Goal: Understand process/instructions: Learn how to perform a task or action

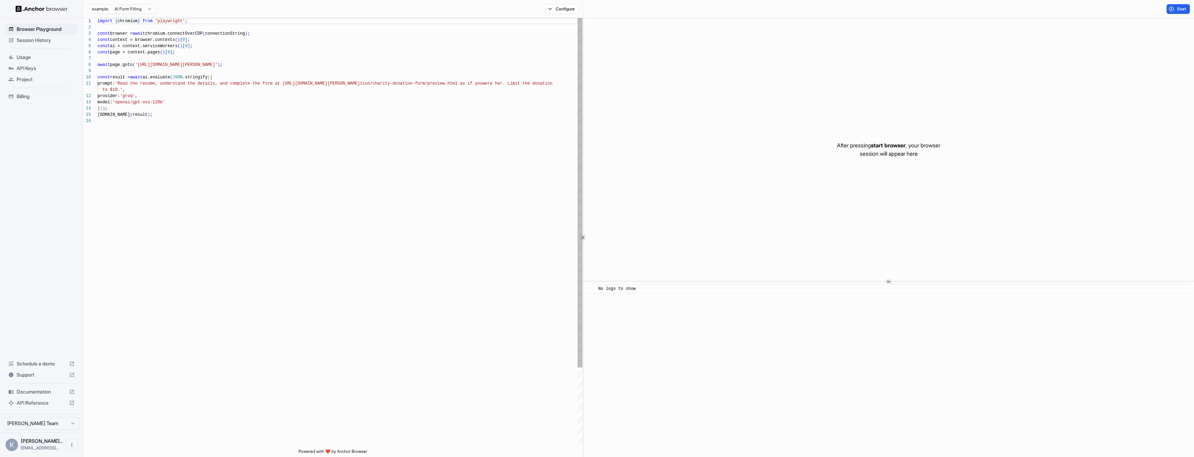
scroll to position [44, 0]
drag, startPoint x: 238, startPoint y: 65, endPoint x: 160, endPoint y: 63, distance: 77.7
click at [160, 63] on div "import { chromium } from 'playwright' ; const browser = await chromium.connectO…" at bounding box center [339, 283] width 485 height 531
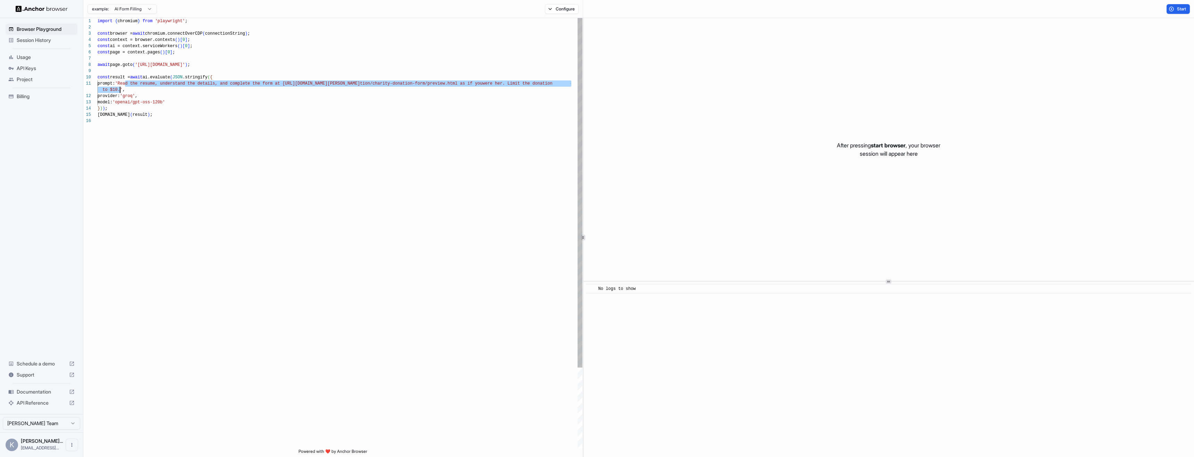
drag, startPoint x: 125, startPoint y: 83, endPoint x: 120, endPoint y: 88, distance: 6.9
click at [120, 88] on div "import { chromium } from 'playwright' ; const browser = await chromium.connectO…" at bounding box center [339, 283] width 485 height 531
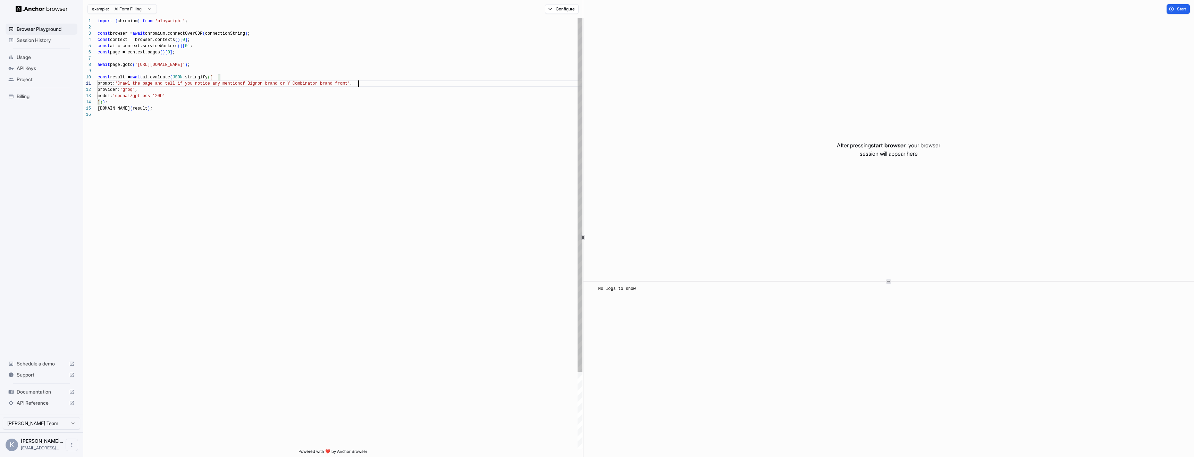
click at [158, 82] on div "import { chromium } from 'playwright' ; const browser = await chromium.connectO…" at bounding box center [339, 280] width 485 height 525
drag, startPoint x: 402, startPoint y: 83, endPoint x: 402, endPoint y: 94, distance: 10.8
click at [392, 84] on span "brand fromt'" at bounding box center [377, 83] width 30 height 5
type textarea "**********"
drag, startPoint x: 1175, startPoint y: 9, endPoint x: 1109, endPoint y: 33, distance: 70.5
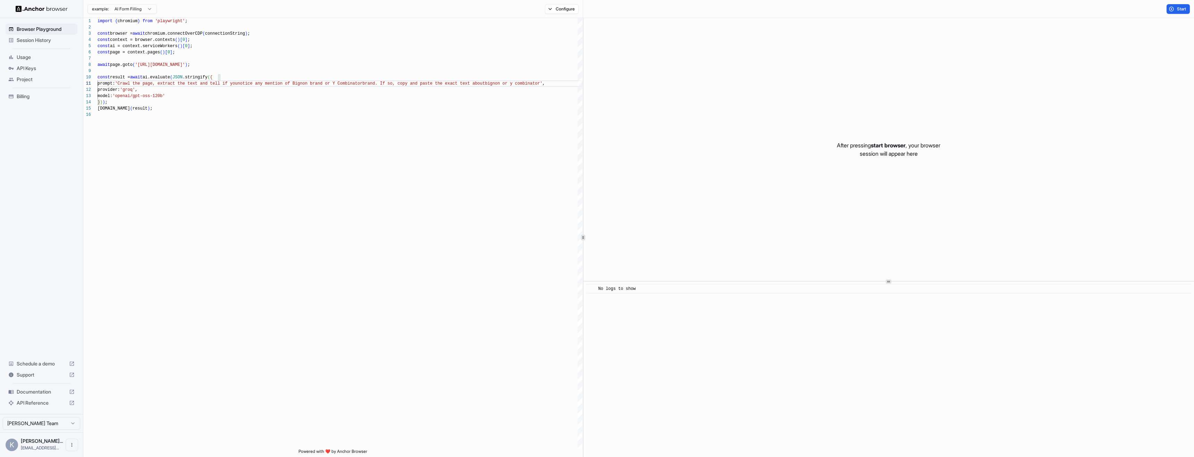
click at [1177, 9] on span "Start" at bounding box center [1182, 9] width 10 height 6
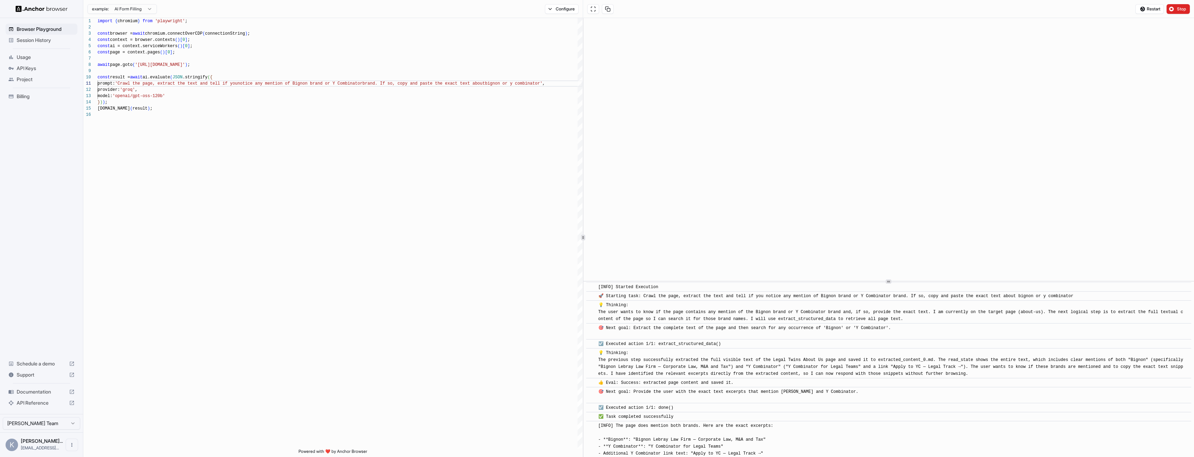
scroll to position [28, 0]
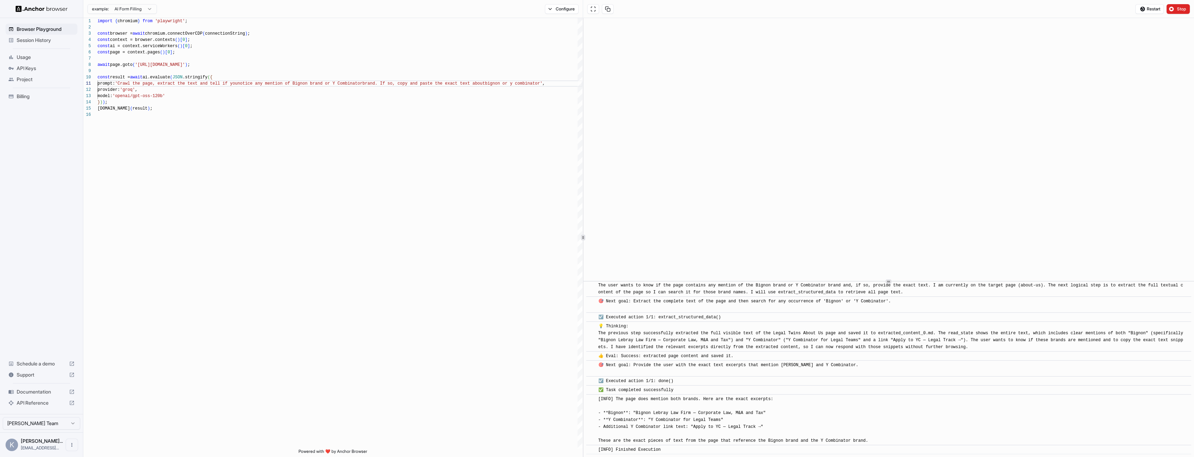
click at [35, 56] on span "Usage" at bounding box center [46, 57] width 58 height 7
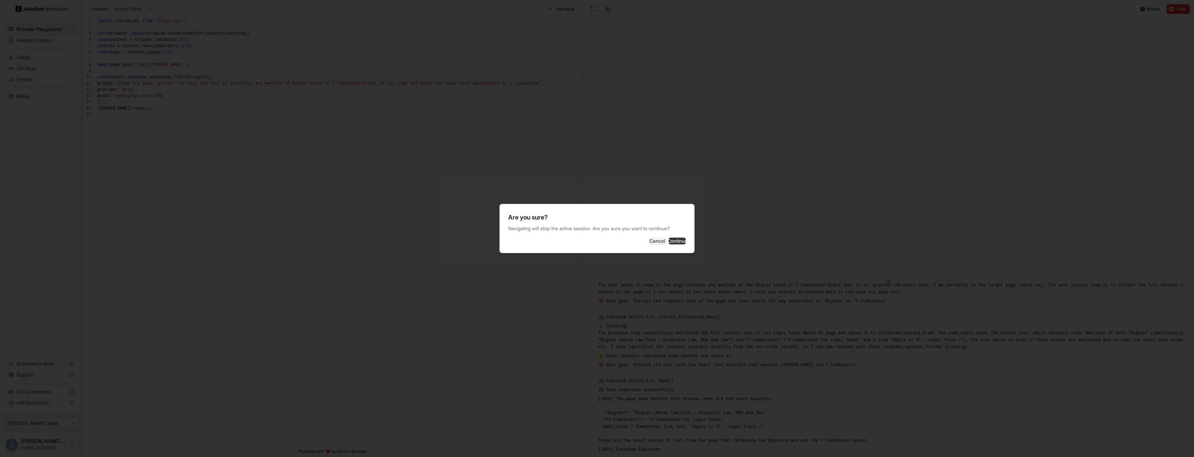
click at [677, 244] on button "Continue" at bounding box center [676, 241] width 17 height 7
